Goal: Information Seeking & Learning: Find specific page/section

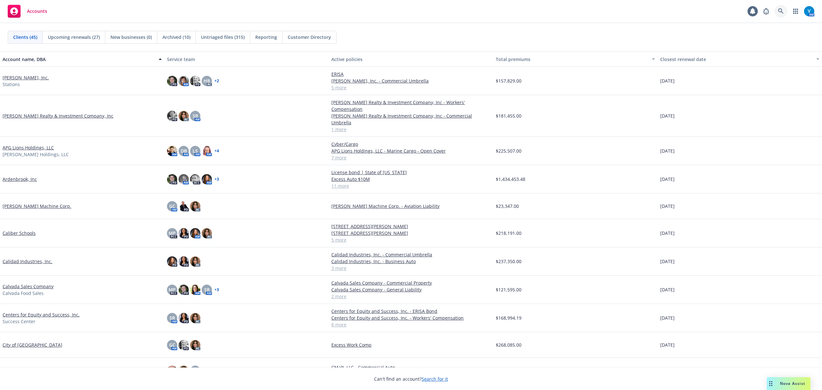
click at [784, 13] on link at bounding box center [780, 11] width 13 height 13
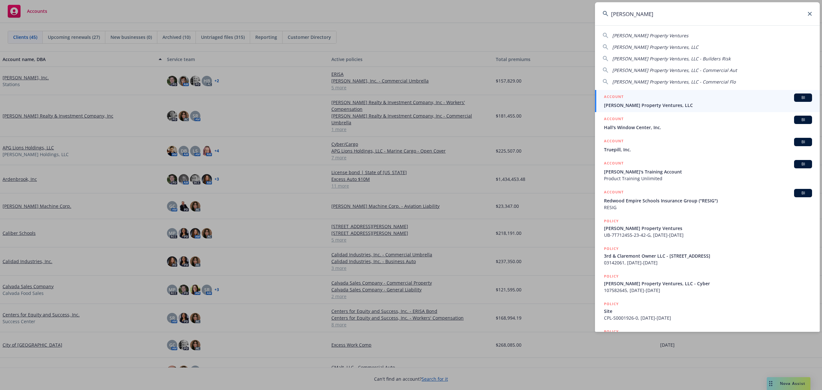
type input "[PERSON_NAME]"
drag, startPoint x: 628, startPoint y: 100, endPoint x: 632, endPoint y: 98, distance: 4.2
click at [628, 100] on div "ACCOUNT BI" at bounding box center [708, 97] width 208 height 8
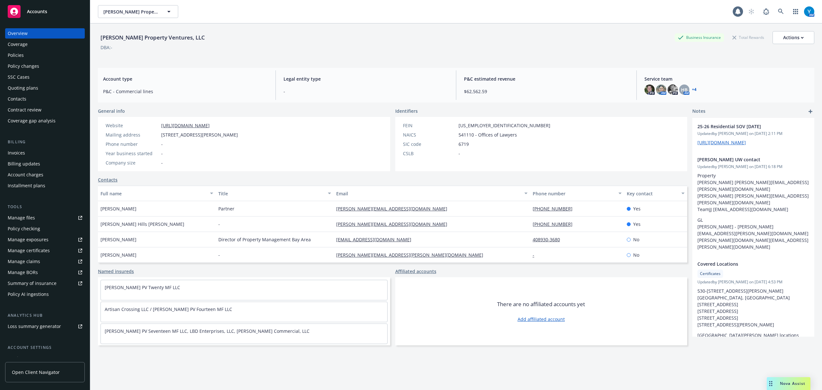
click at [31, 54] on div "Policies" at bounding box center [45, 55] width 74 height 10
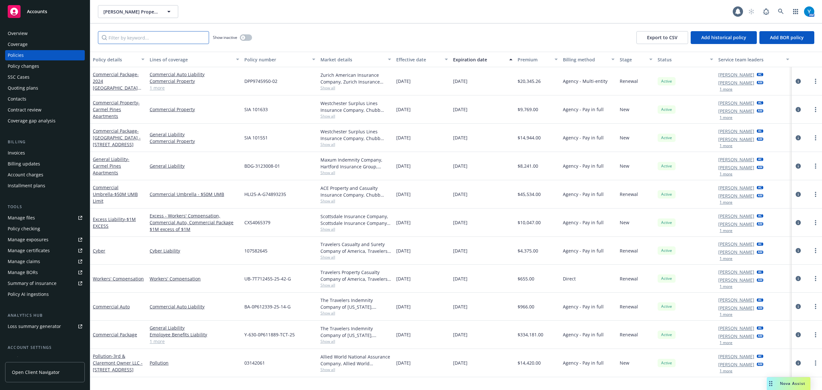
click at [144, 39] on input "Filter by keyword..." at bounding box center [153, 37] width 111 height 13
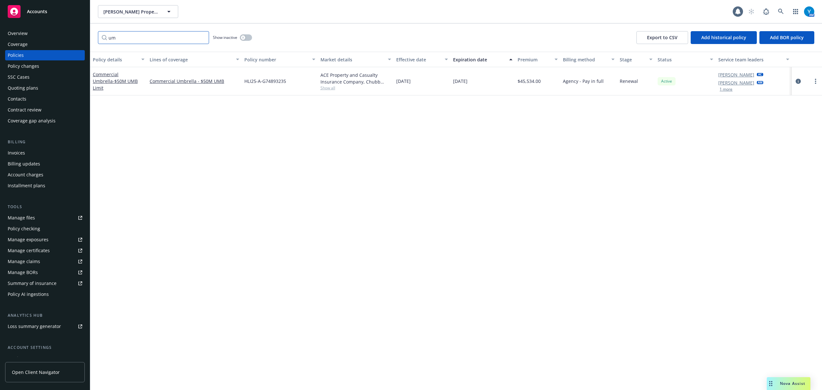
type input "u"
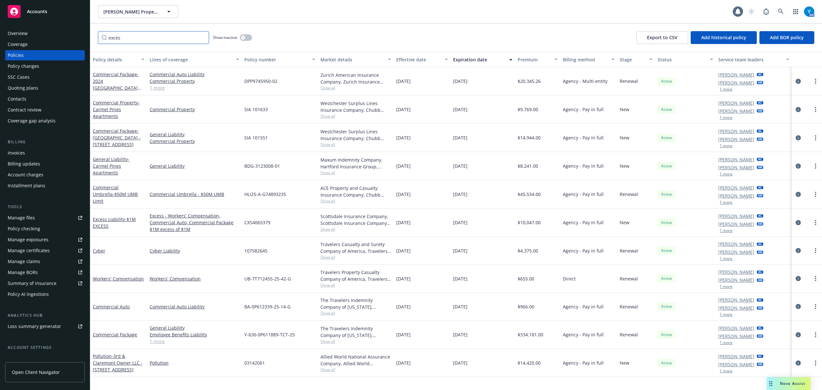
type input "excess"
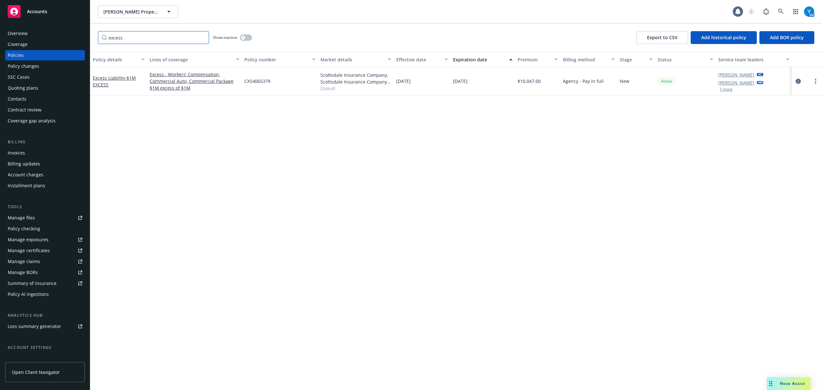
drag, startPoint x: 138, startPoint y: 35, endPoint x: 83, endPoint y: 32, distance: 55.0
click at [82, 31] on div "Accounts Overview Coverage Policies Policy changes SSC Cases Quoting plans Cont…" at bounding box center [411, 195] width 822 height 390
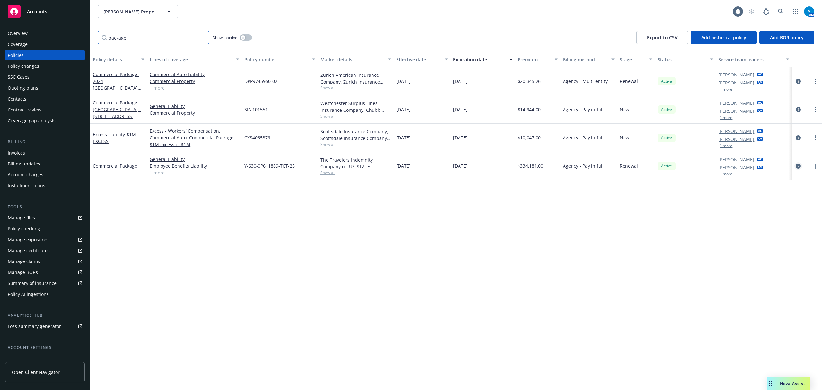
type input "package"
click at [798, 166] on icon "circleInformation" at bounding box center [798, 165] width 5 height 5
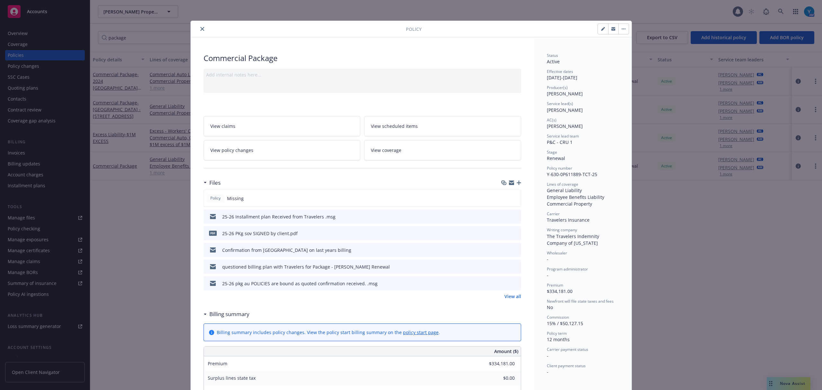
click at [505, 294] on link "View all" at bounding box center [512, 296] width 17 height 7
